Goal: Information Seeking & Learning: Learn about a topic

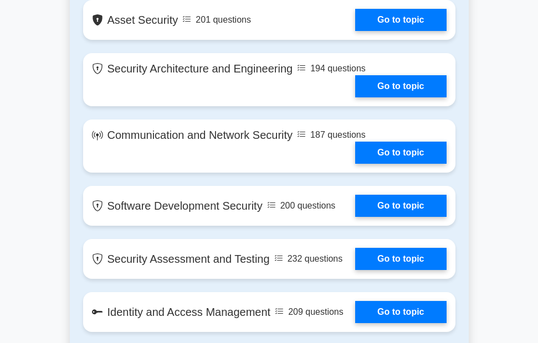
scroll to position [997, 0]
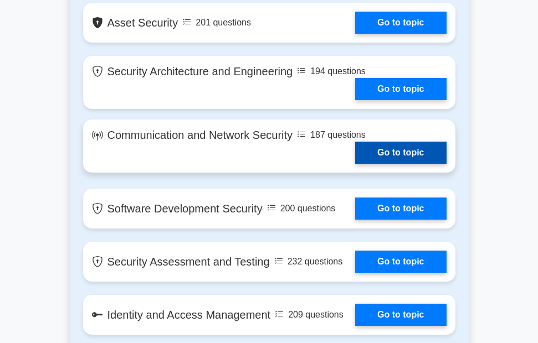
click at [386, 142] on link "Go to topic" at bounding box center [400, 153] width 91 height 22
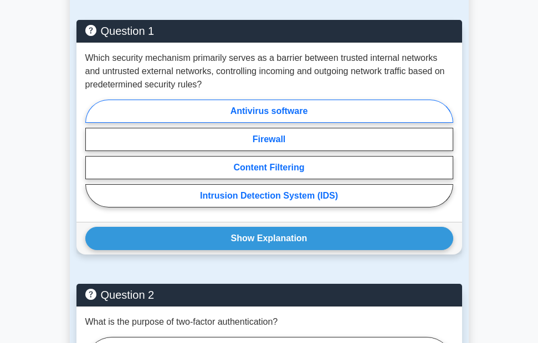
scroll to position [953, 0]
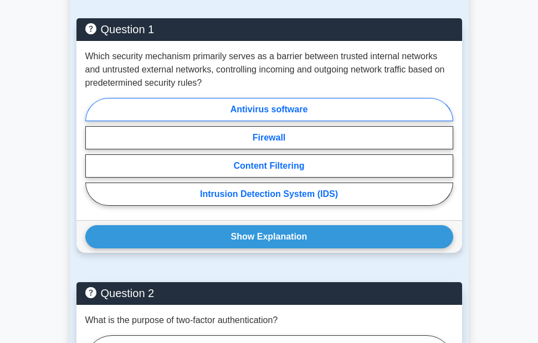
click at [277, 98] on label "Antivirus software" at bounding box center [269, 109] width 368 height 23
click at [92, 151] on input "Antivirus software" at bounding box center [88, 154] width 7 height 7
radio input "true"
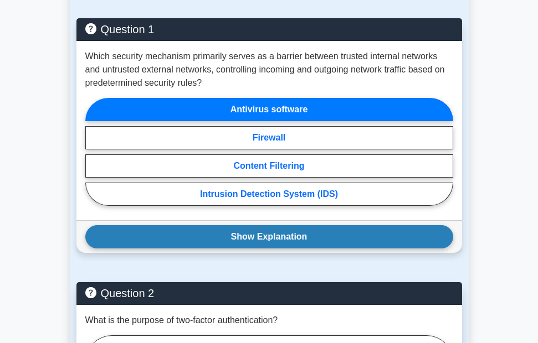
click at [264, 230] on button "Show Explanation" at bounding box center [269, 236] width 368 height 23
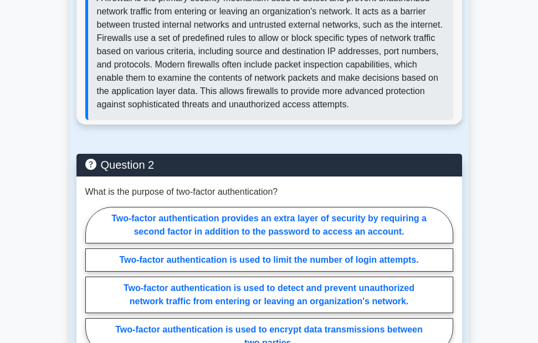
scroll to position [1263, 0]
